Goal: Task Accomplishment & Management: Complete application form

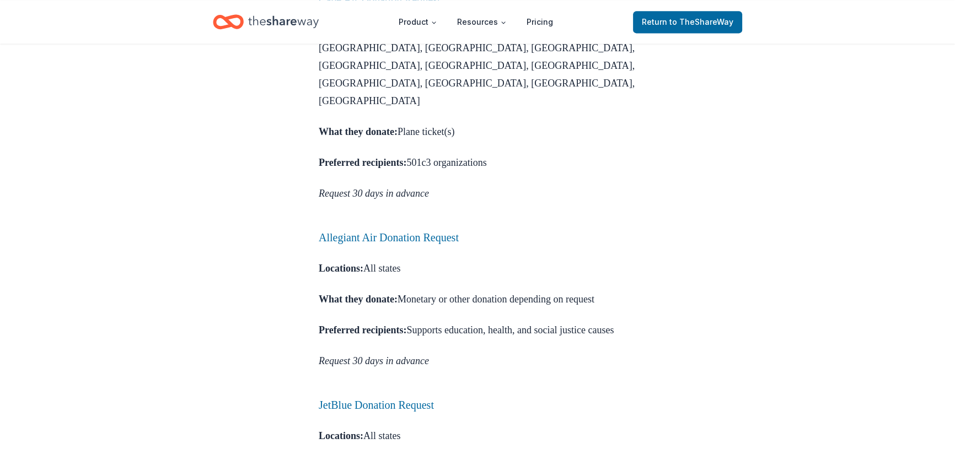
scroll to position [1955, 0]
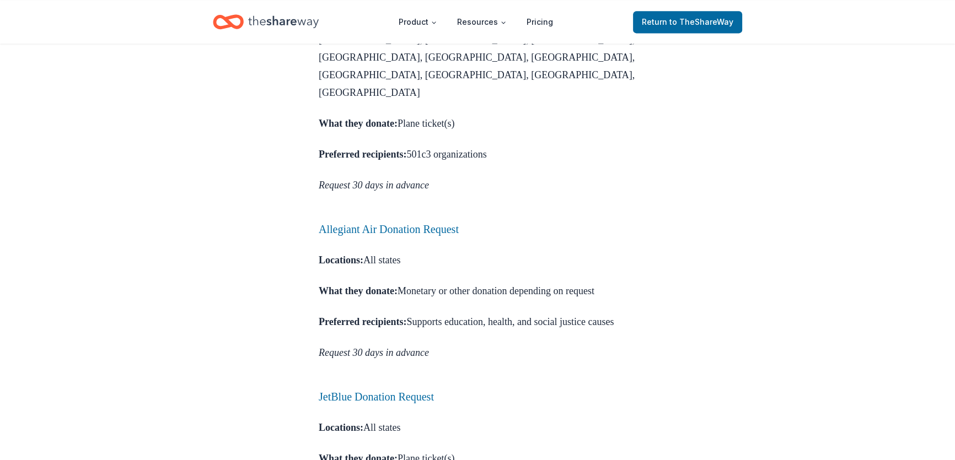
drag, startPoint x: 419, startPoint y: 178, endPoint x: 937, endPoint y: 180, distance: 518.3
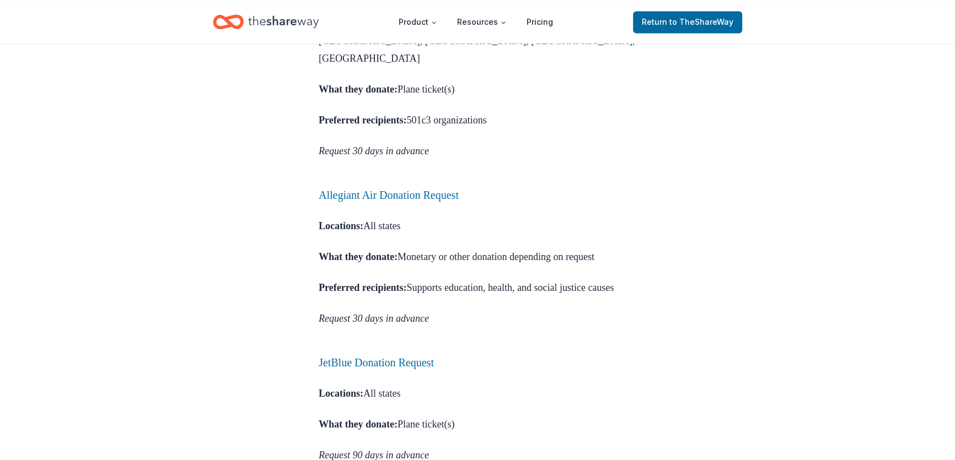
scroll to position [2005, 0]
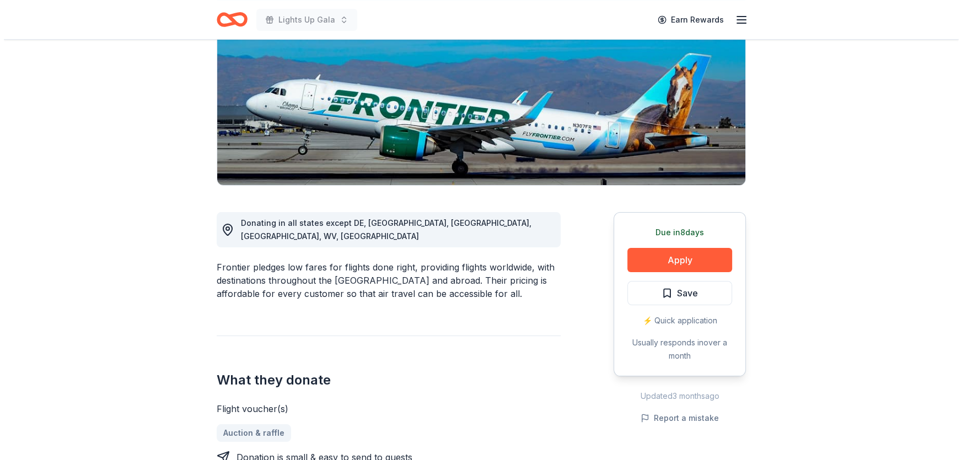
scroll to position [150, 0]
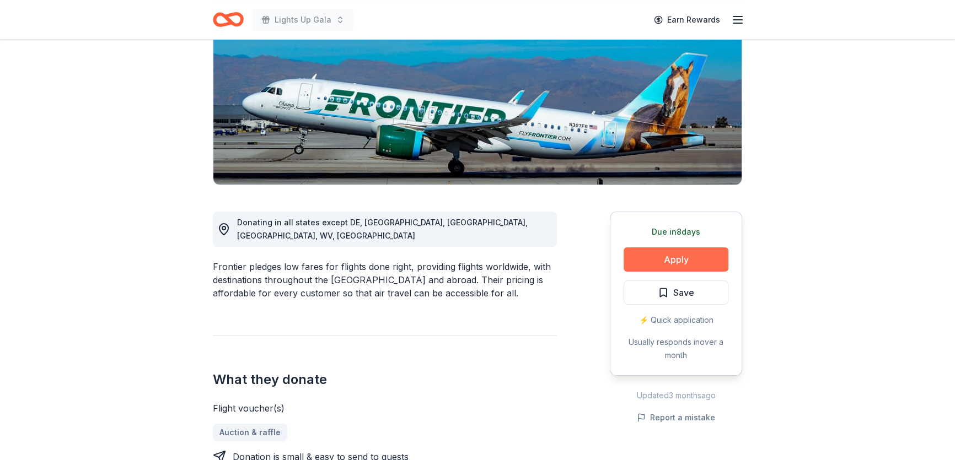
click at [704, 267] on button "Apply" at bounding box center [676, 260] width 105 height 24
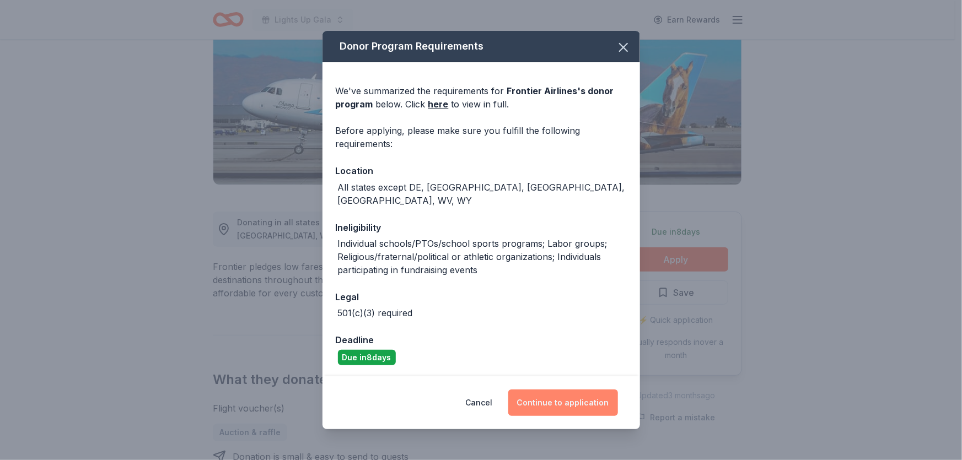
click at [571, 390] on button "Continue to application" at bounding box center [563, 403] width 110 height 26
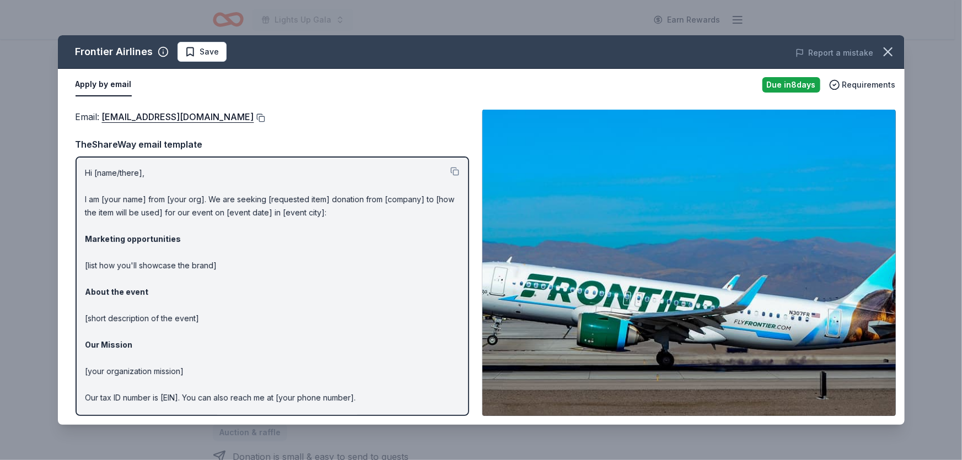
click at [254, 115] on button at bounding box center [259, 118] width 11 height 9
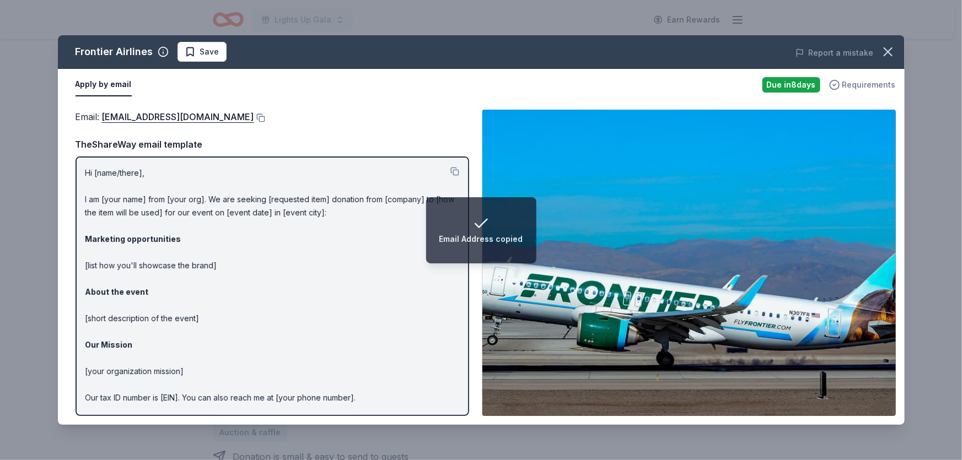
click at [851, 89] on span "Requirements" at bounding box center [869, 84] width 53 height 13
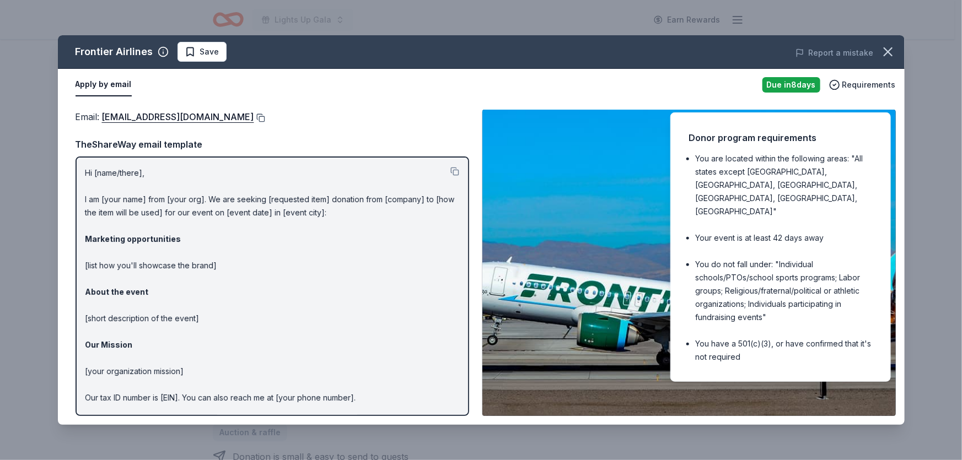
click at [254, 117] on button at bounding box center [259, 118] width 11 height 9
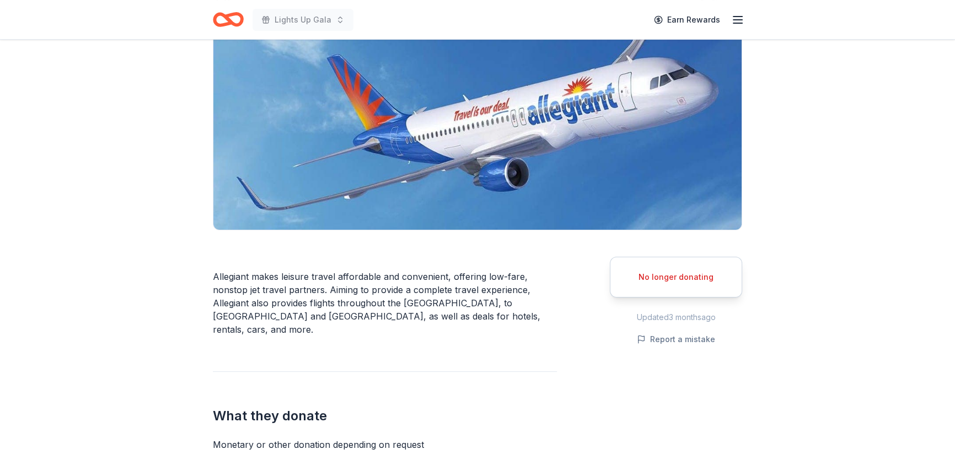
scroll to position [100, 0]
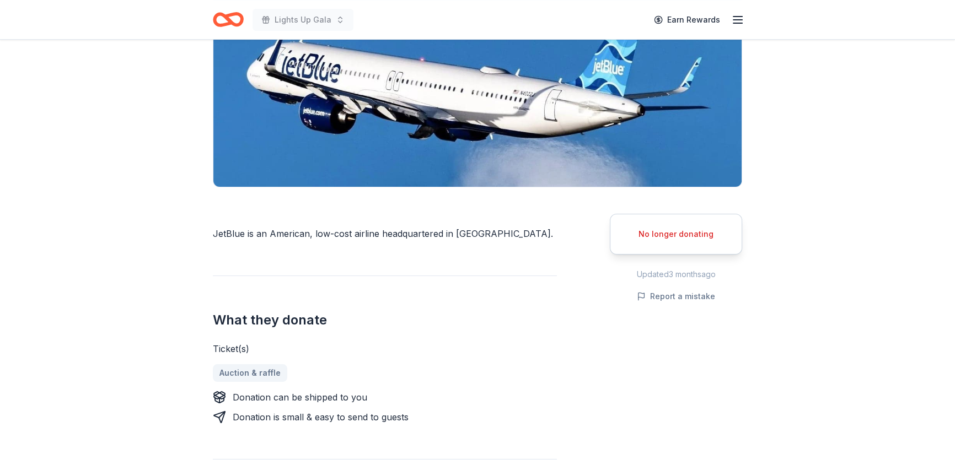
scroll to position [150, 0]
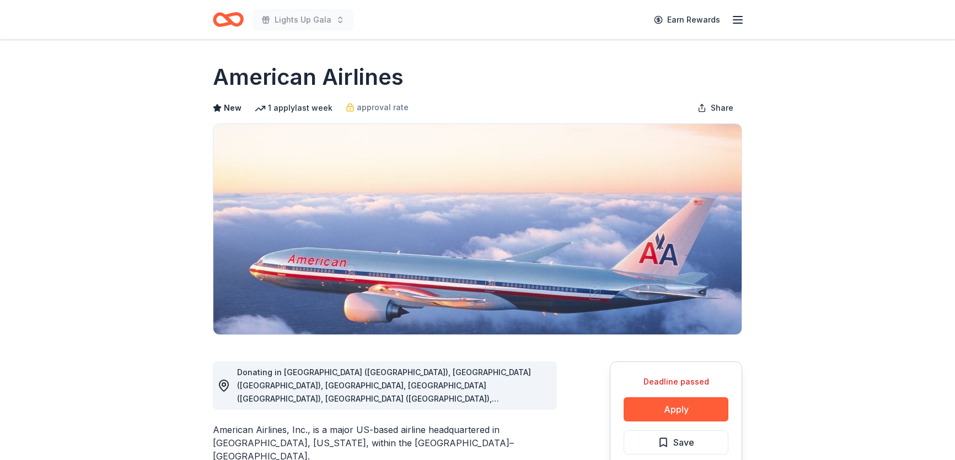
scroll to position [351, 0]
